Goal: Navigation & Orientation: Find specific page/section

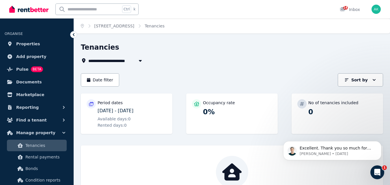
click at [40, 145] on span "Tenancies" at bounding box center [44, 145] width 39 height 7
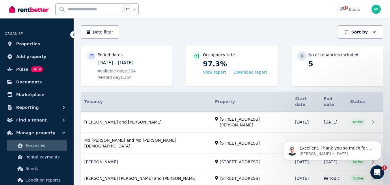
scroll to position [32, 0]
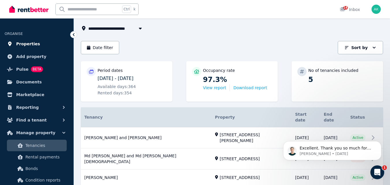
click at [34, 43] on span "Properties" at bounding box center [28, 43] width 24 height 7
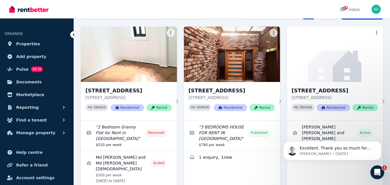
scroll to position [50, 0]
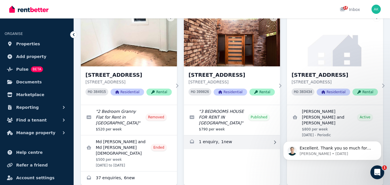
click at [224, 135] on link "Enquiries for 16A Vivienne Ave, Lakemba" at bounding box center [232, 142] width 96 height 14
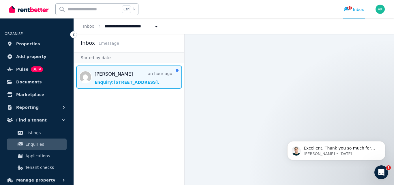
click at [122, 81] on span "Message list" at bounding box center [129, 76] width 110 height 23
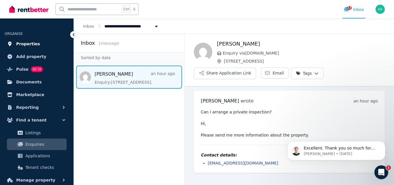
click at [28, 43] on span "Properties" at bounding box center [28, 43] width 24 height 7
